Goal: Task Accomplishment & Management: Complete application form

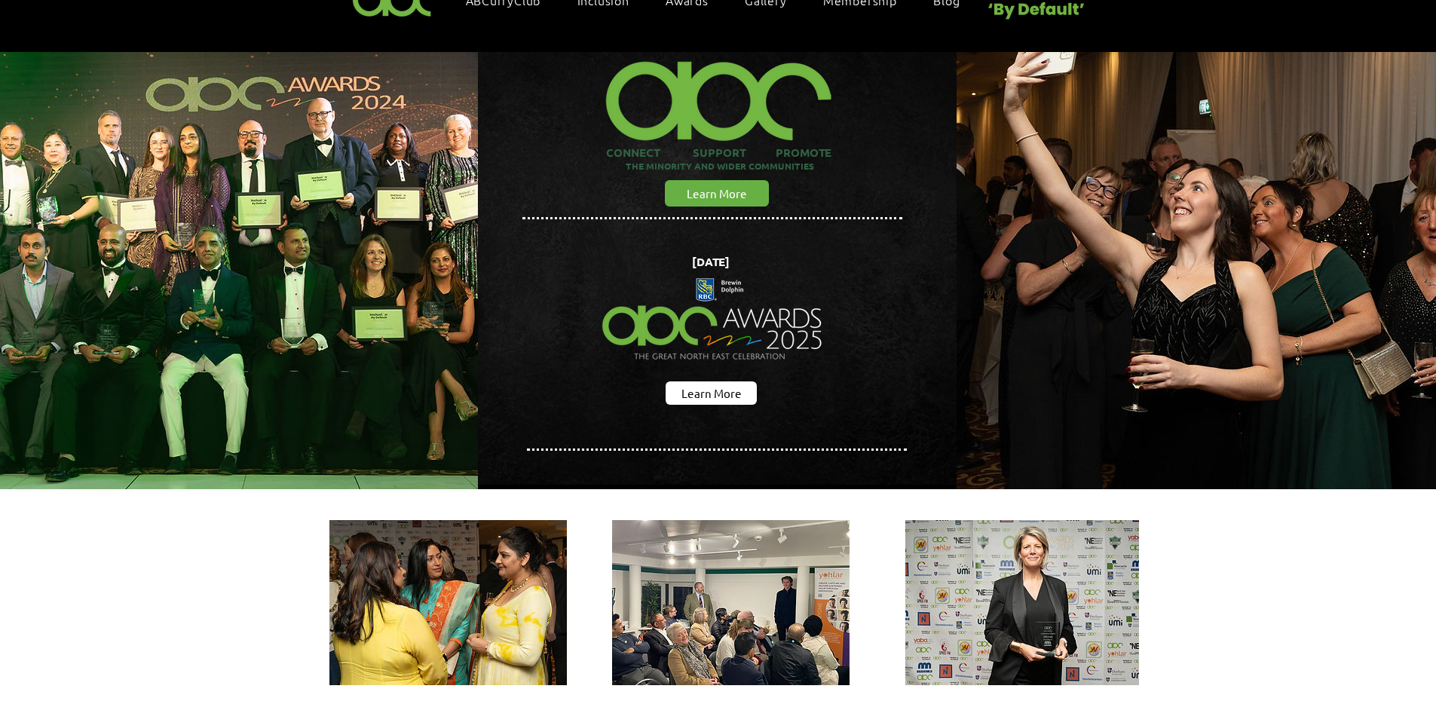
scroll to position [25, 0]
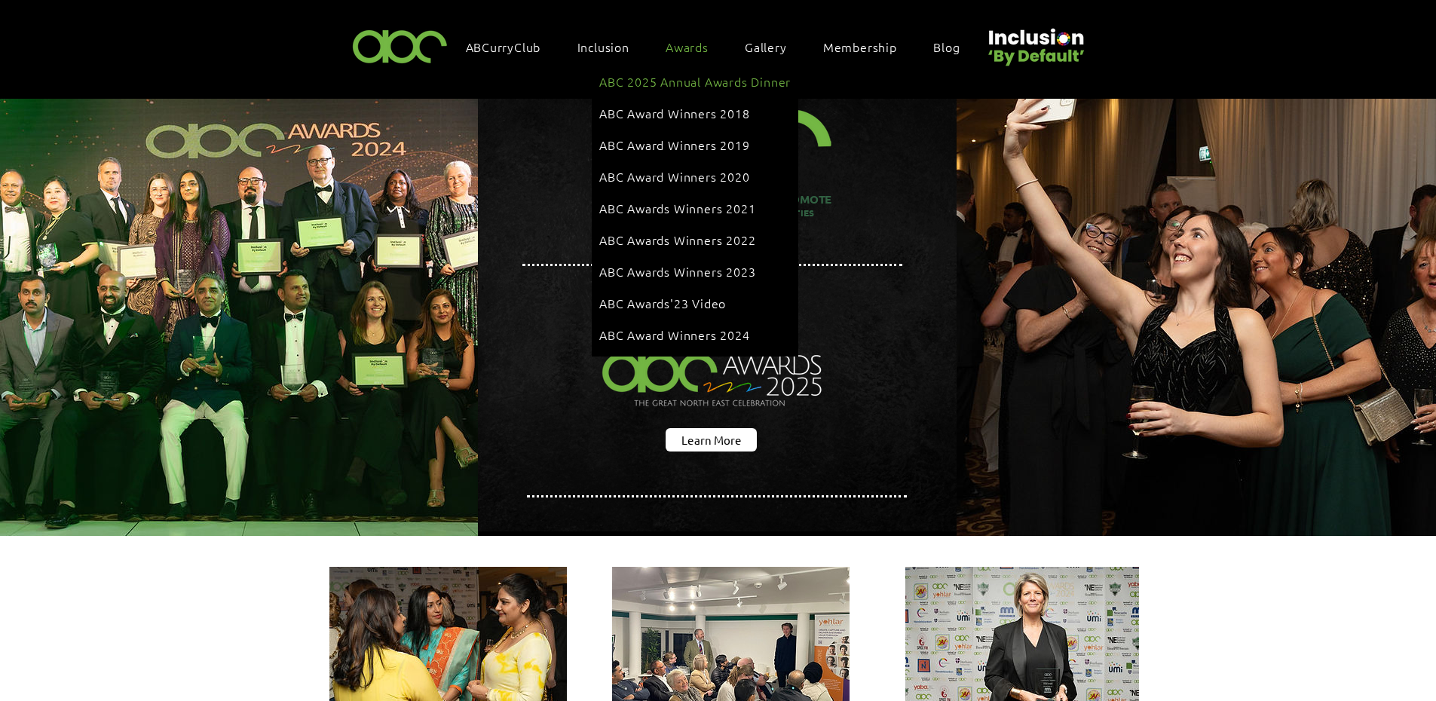
click at [711, 75] on span "ABC 2025 Annual Awards Dinner" at bounding box center [694, 81] width 191 height 17
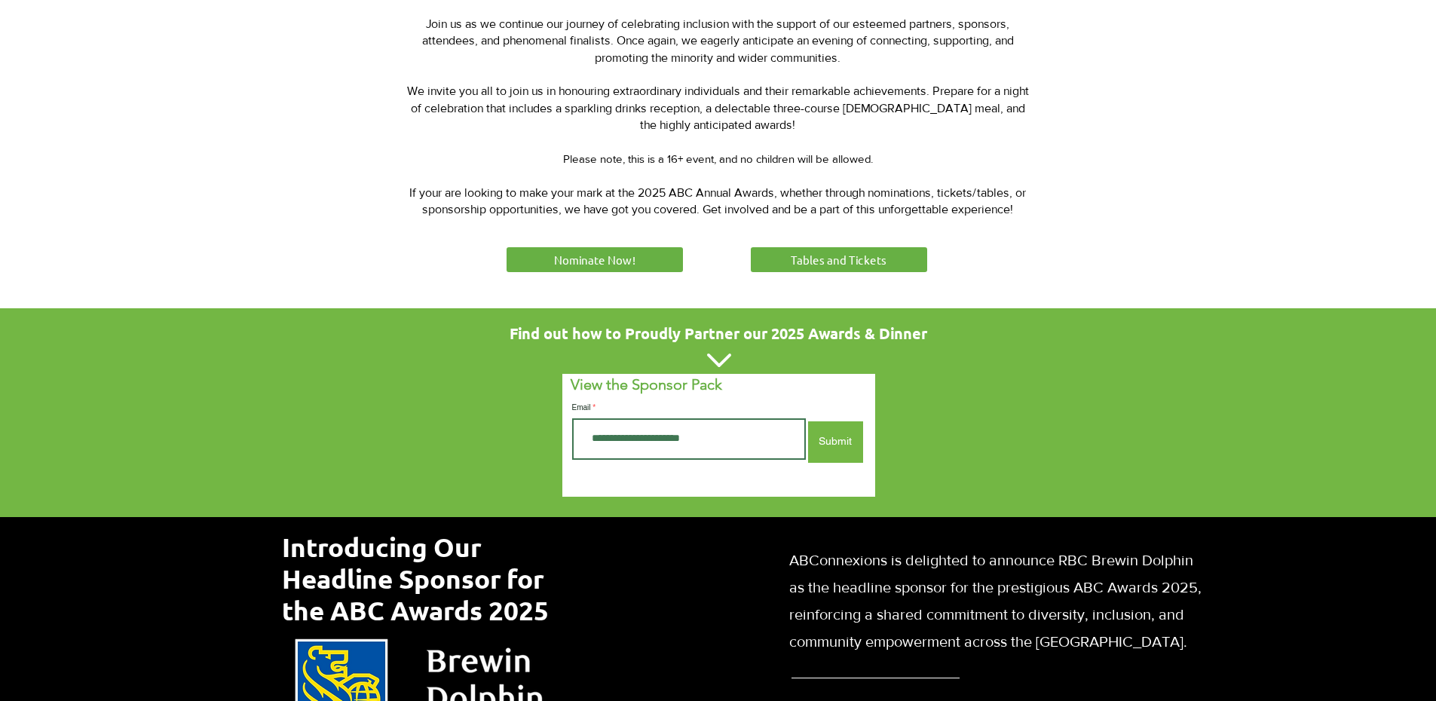
scroll to position [704, 0]
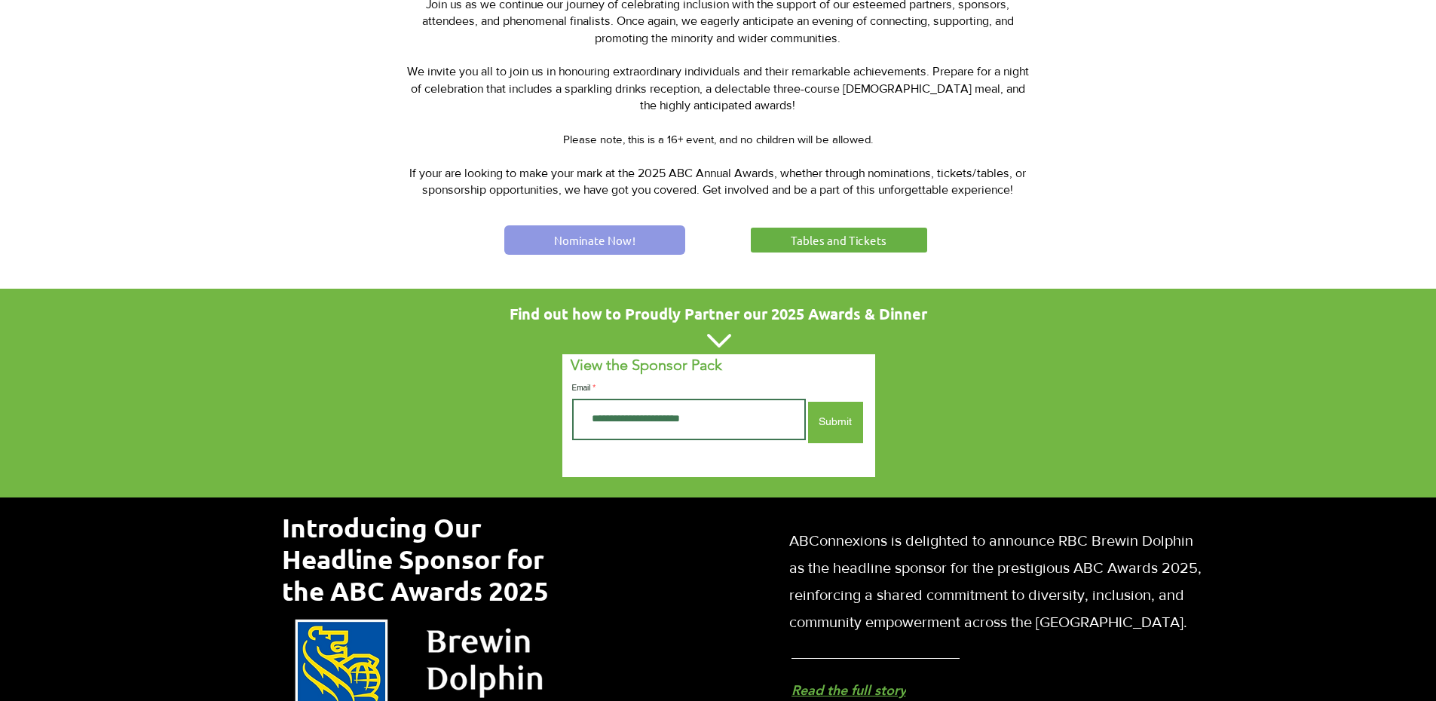
click at [594, 232] on span "Nominate Now!" at bounding box center [594, 240] width 81 height 16
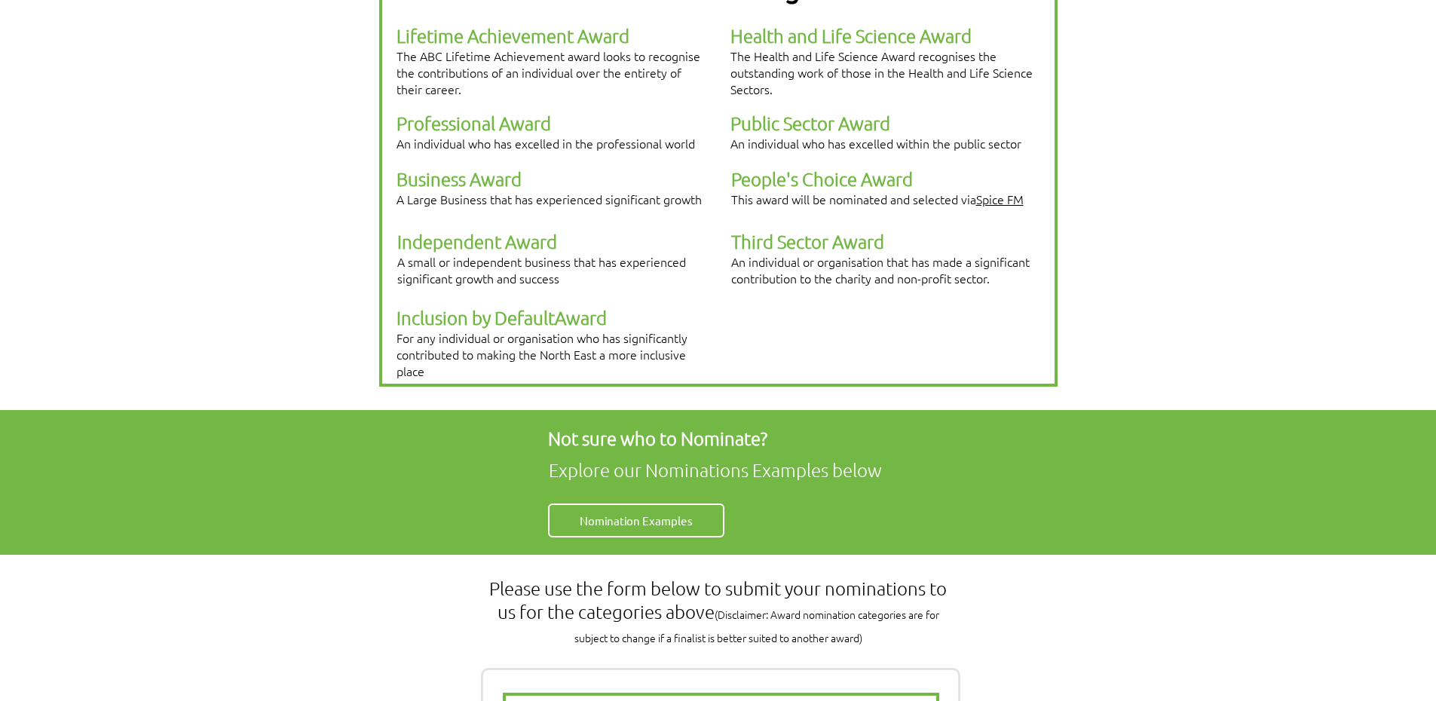
scroll to position [452, 0]
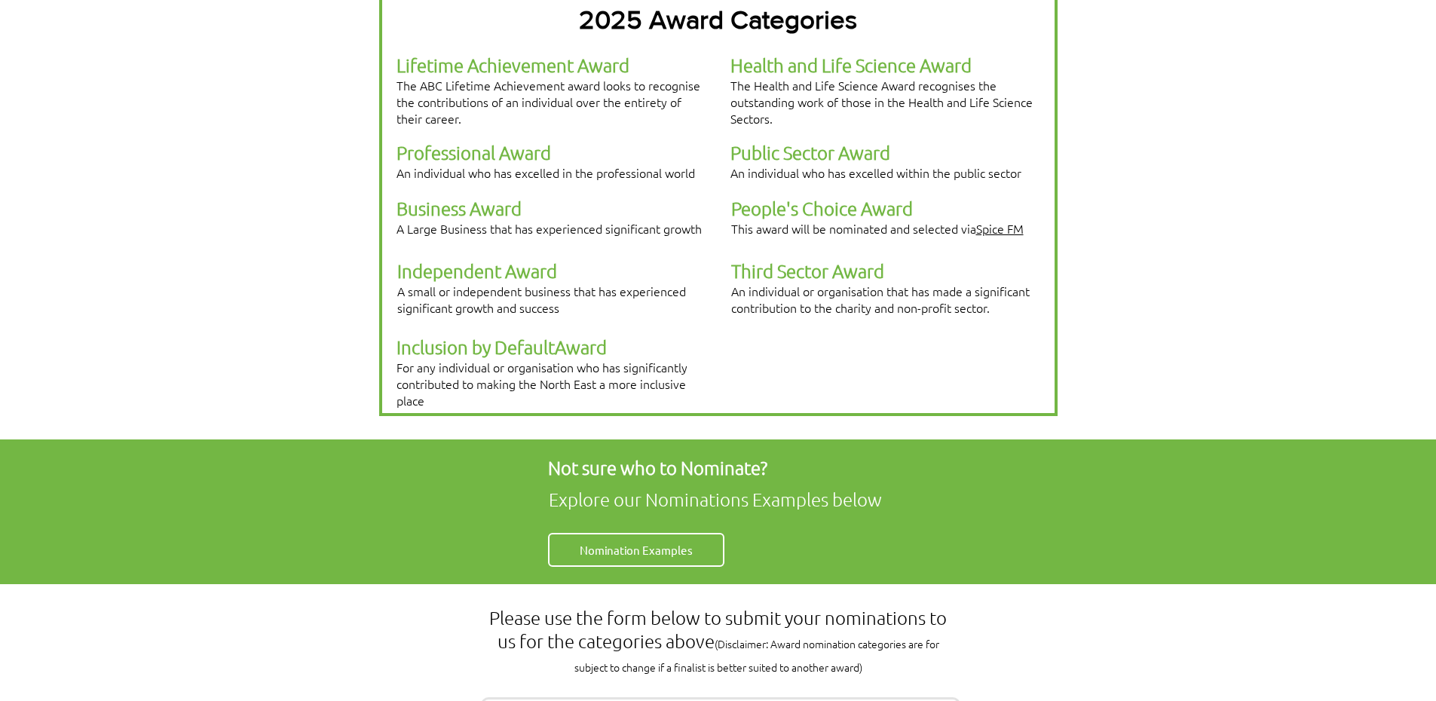
click at [791, 197] on span "People's Choice Award" at bounding box center [822, 208] width 182 height 23
click at [922, 259] on p "Third Sector Award" at bounding box center [885, 270] width 308 height 23
click at [563, 335] on span "Award" at bounding box center [581, 346] width 52 height 23
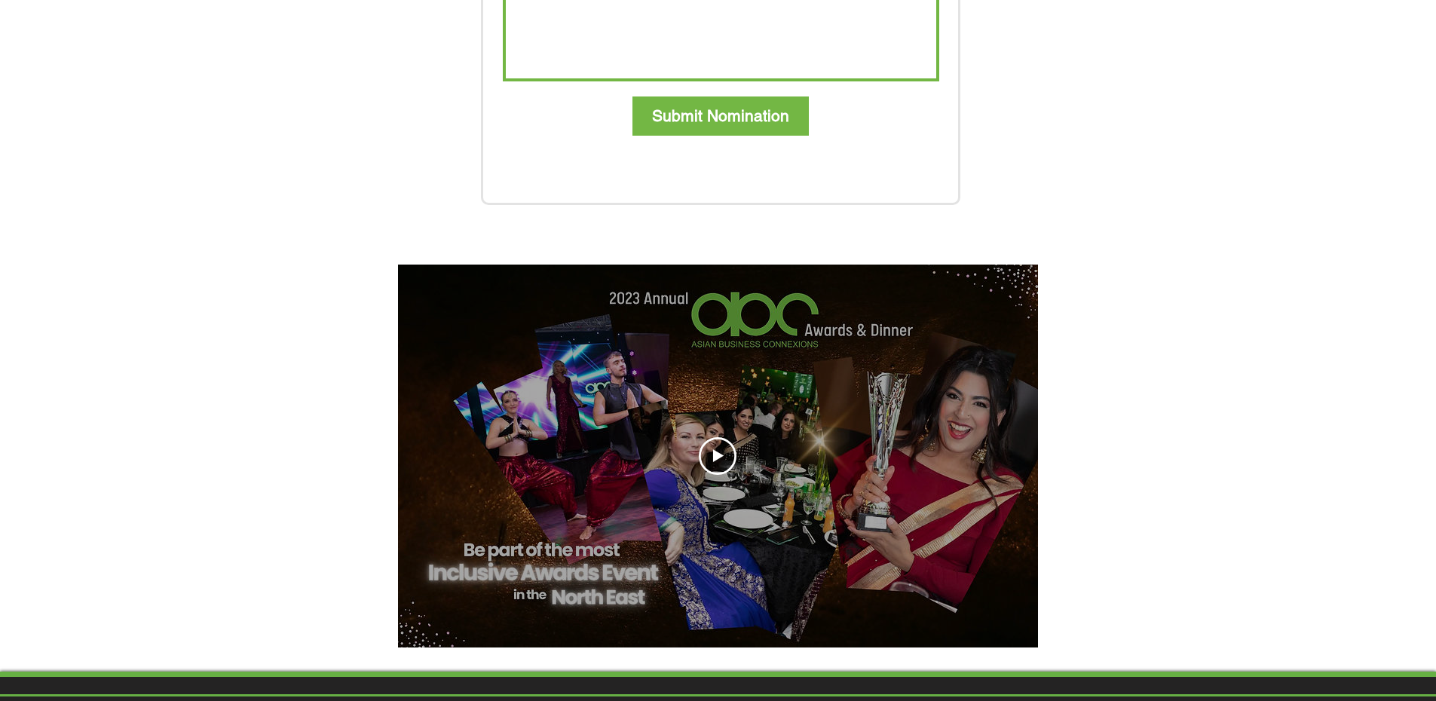
scroll to position [1583, 0]
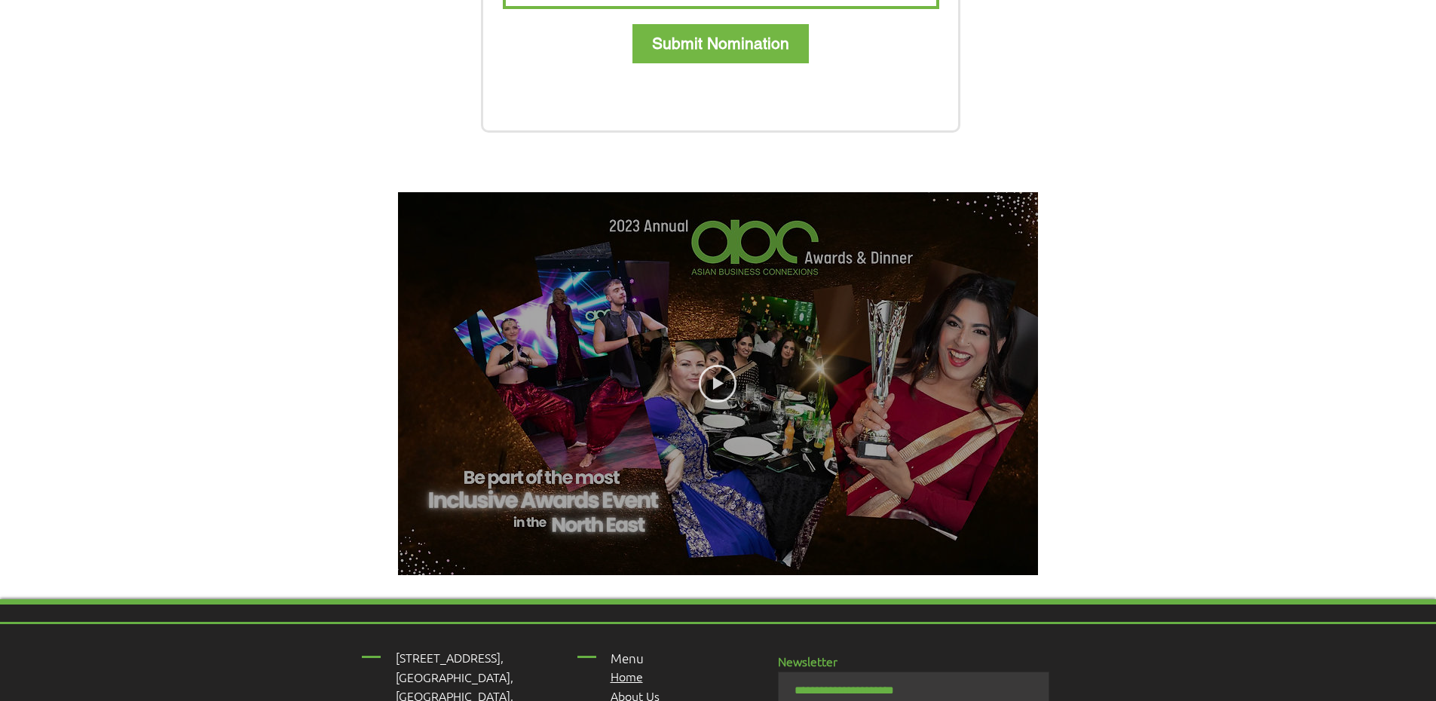
click at [721, 365] on icon "Play video" at bounding box center [718, 384] width 38 height 38
